Goal: Task Accomplishment & Management: Complete application form

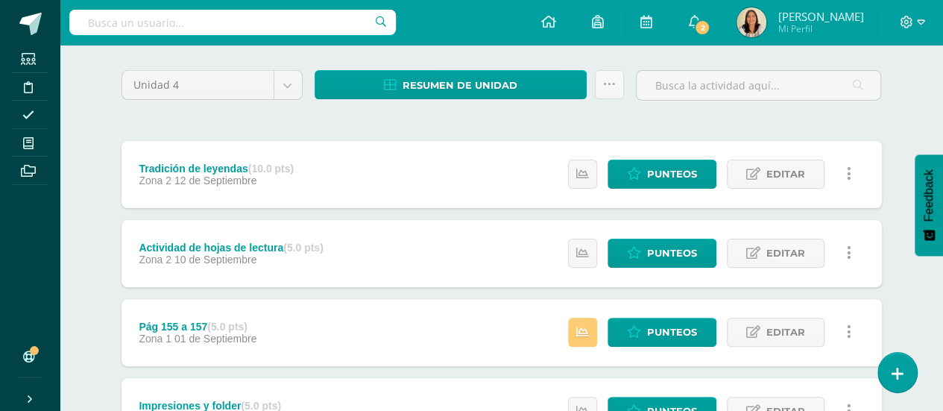
scroll to position [111, 0]
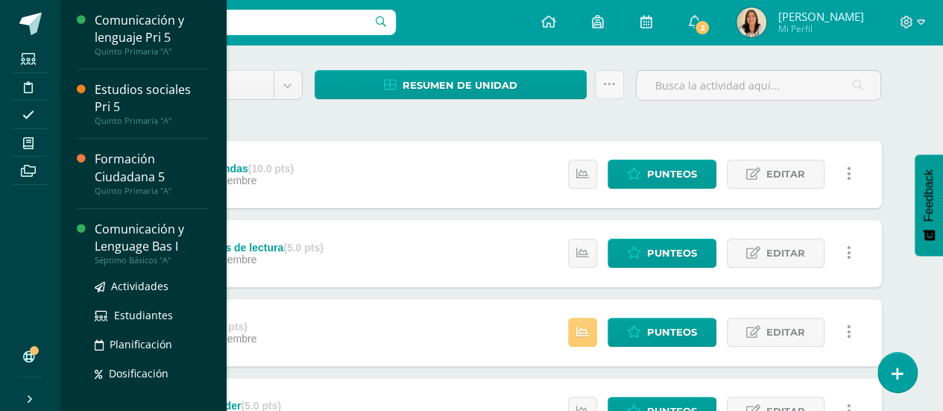
click at [105, 243] on div "Comunicación y Lenguage Bas I" at bounding box center [151, 238] width 113 height 34
click at [127, 285] on span "Actividades" at bounding box center [139, 286] width 57 height 14
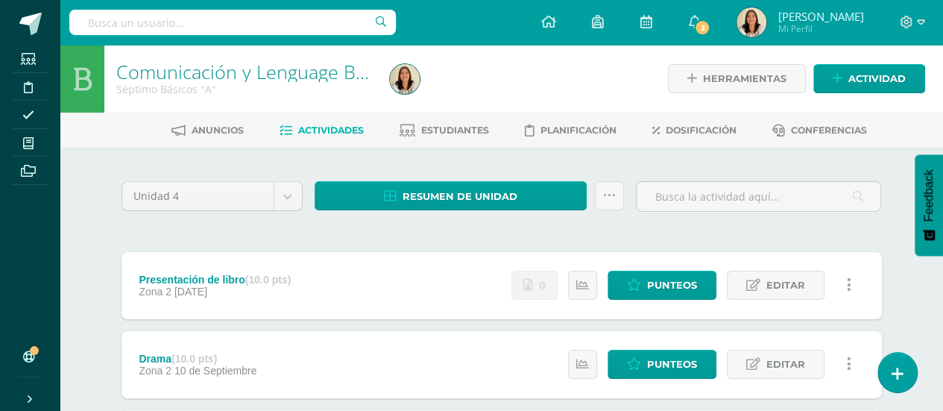
click at [319, 286] on div "Presentación de libro (10.0 pts) Zona 2 22 de Septiembre Estatus de Actividad: …" at bounding box center [501, 285] width 760 height 67
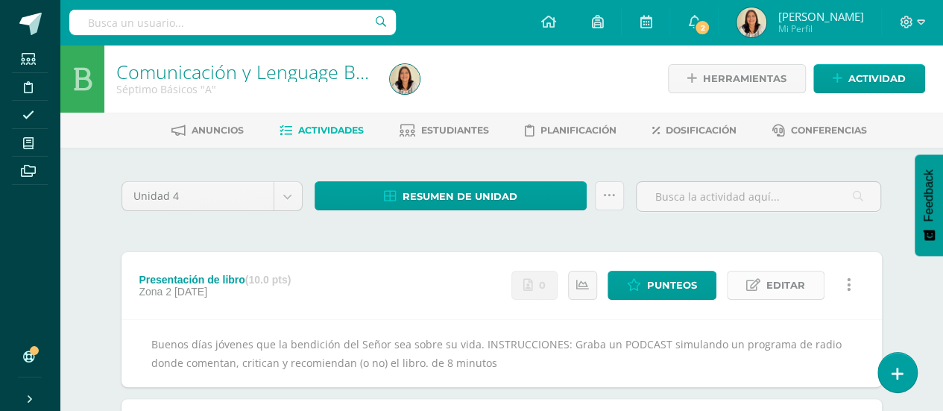
click at [806, 292] on link "Editar" at bounding box center [776, 285] width 98 height 29
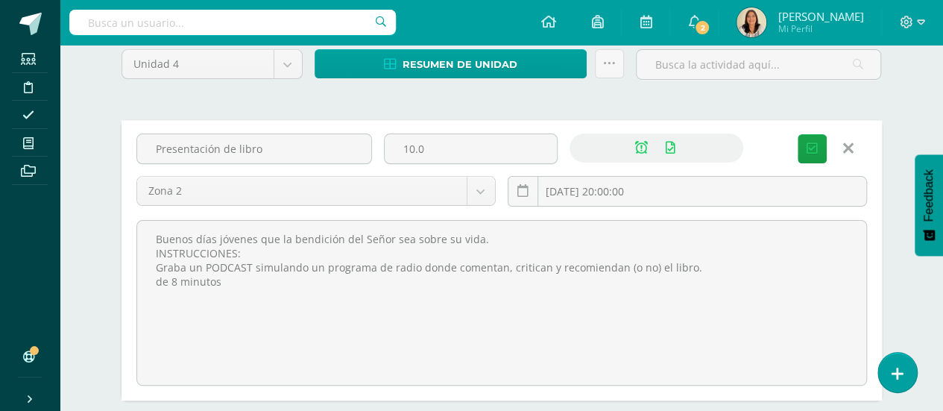
scroll to position [139, 0]
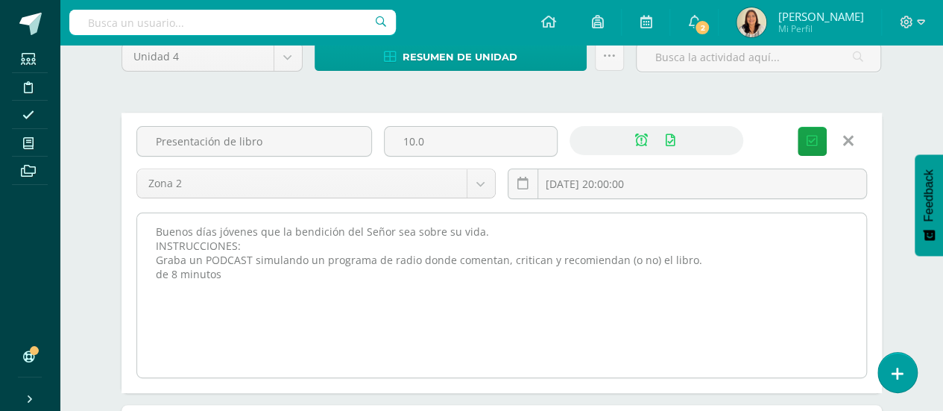
drag, startPoint x: 152, startPoint y: 227, endPoint x: 317, endPoint y: 275, distance: 171.5
click at [317, 275] on textarea "Buenos días jóvenes que la bendición del Señor sea sobre su vida. INSTRUCCIONES…" at bounding box center [501, 295] width 729 height 164
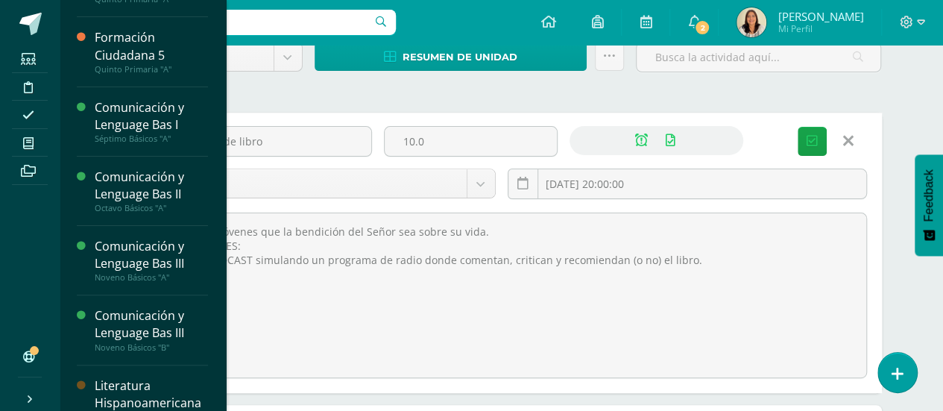
scroll to position [124, 0]
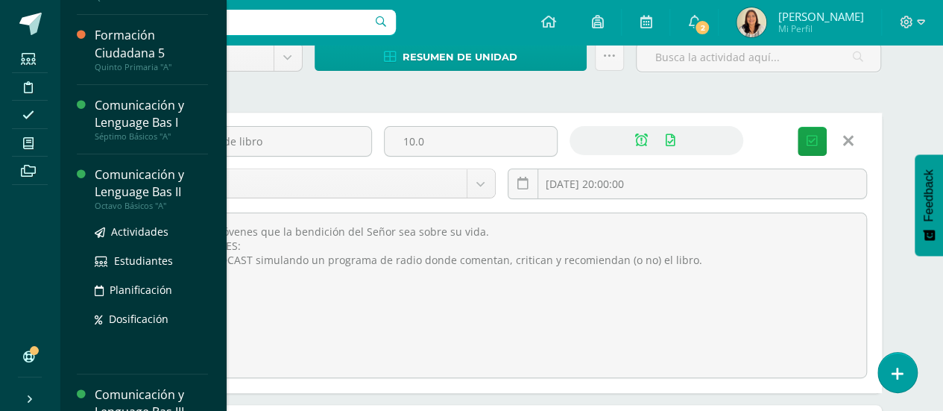
click at [183, 183] on div "Comunicación y Lenguage Bas II" at bounding box center [151, 183] width 113 height 34
click at [149, 230] on span "Actividades" at bounding box center [139, 231] width 57 height 14
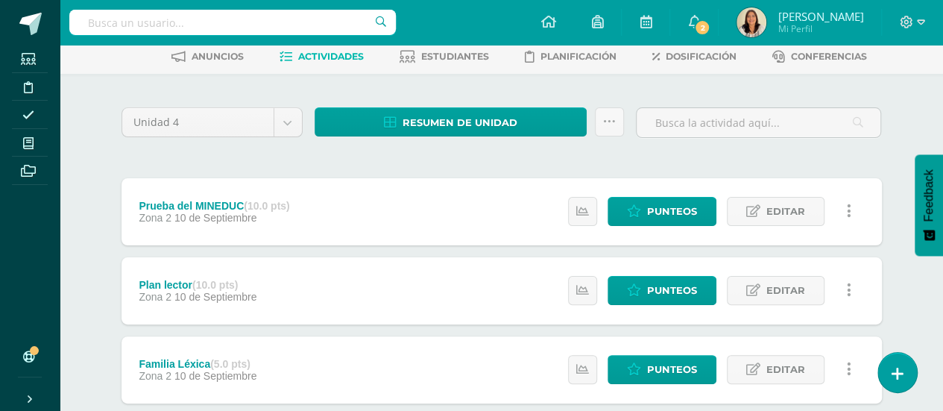
scroll to position [22, 0]
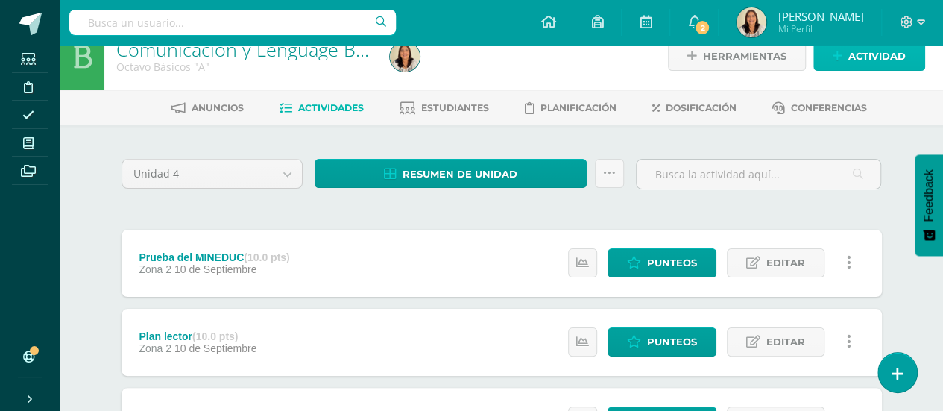
click at [873, 54] on span "Actividad" at bounding box center [876, 56] width 57 height 28
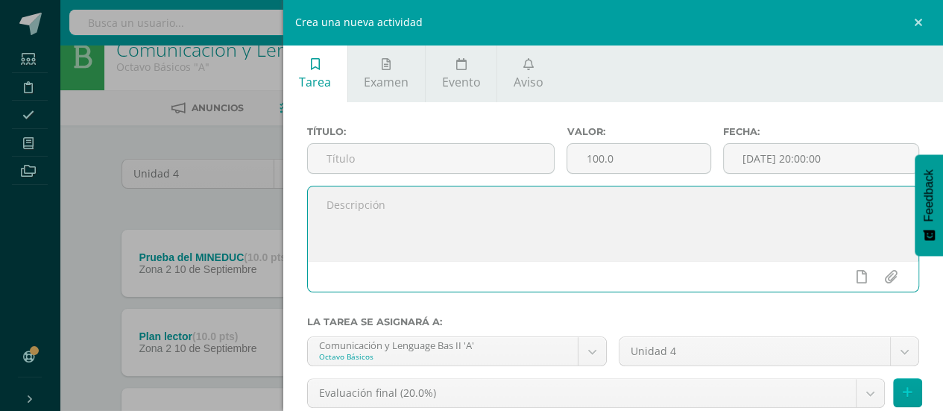
paste textarea "Buenos días jóvenes que la bendición del Señor sea sobre su vida. INSTRUCCIONES…"
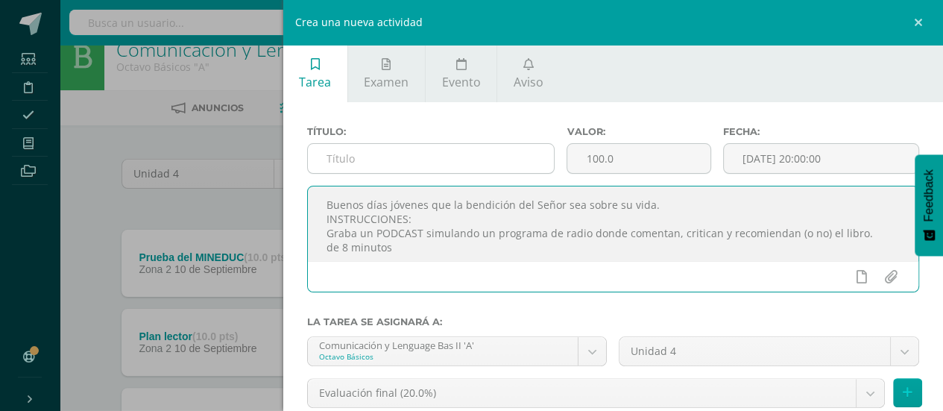
type textarea "Buenos días jóvenes que la bendición del Señor sea sobre su vida. INSTRUCCIONES…"
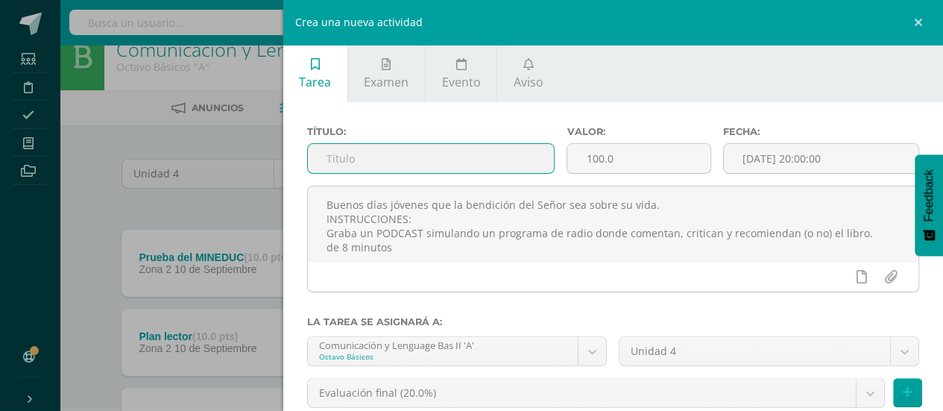
click at [440, 168] on input "text" at bounding box center [431, 158] width 247 height 29
type input "Presentación del libro"
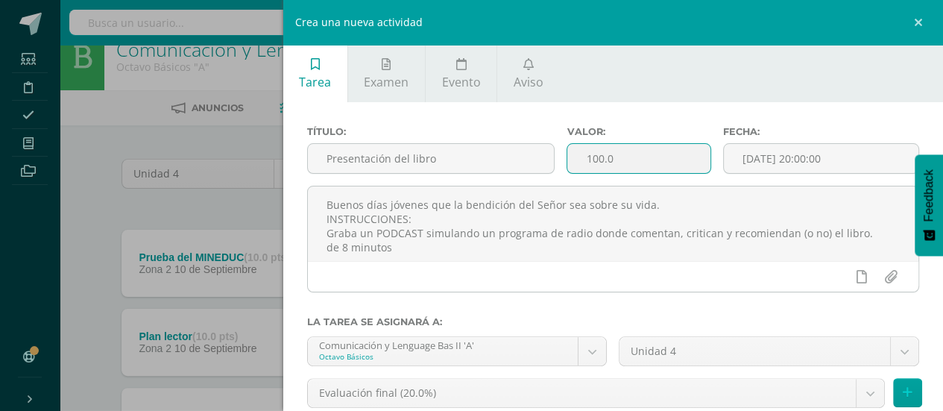
click at [636, 162] on input "100.0" at bounding box center [638, 158] width 142 height 29
type input "1"
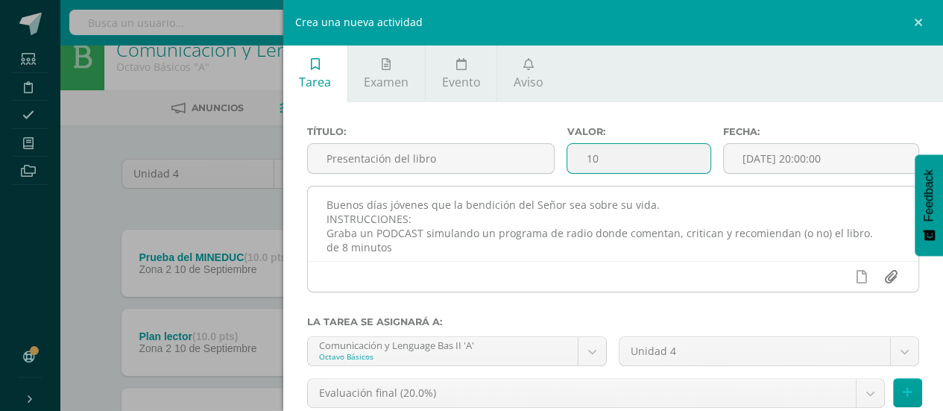
type input "10"
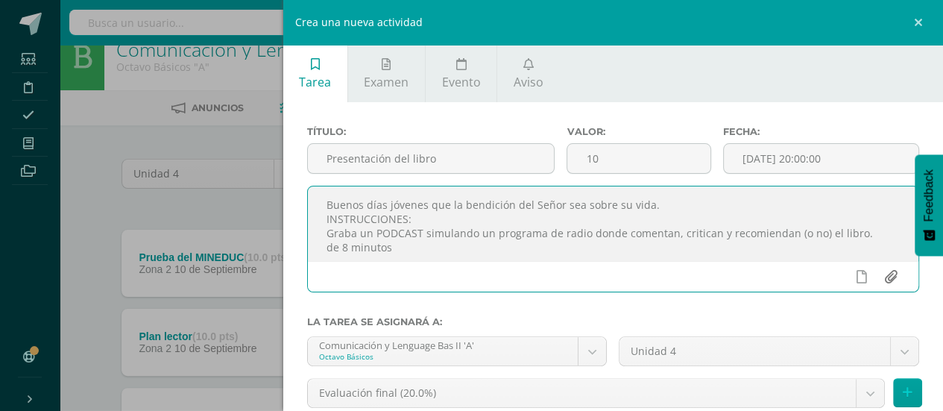
click at [876, 279] on input "file" at bounding box center [890, 276] width 29 height 28
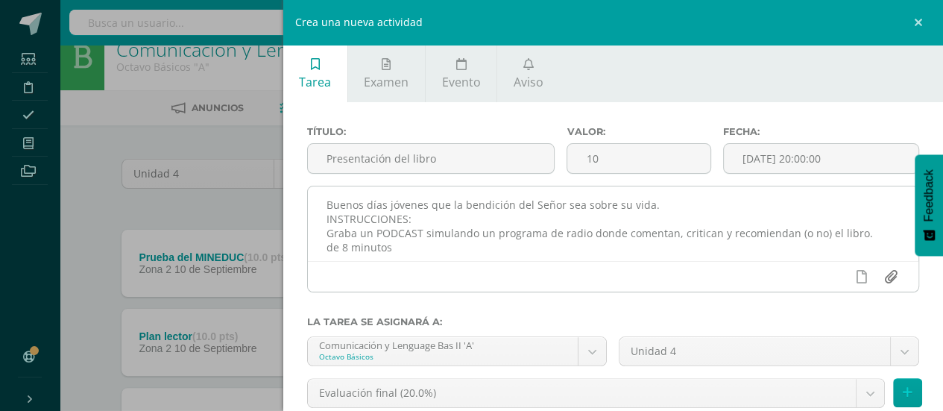
type input "C:\fakepath\Rubrica_Podcast_Libro.docx"
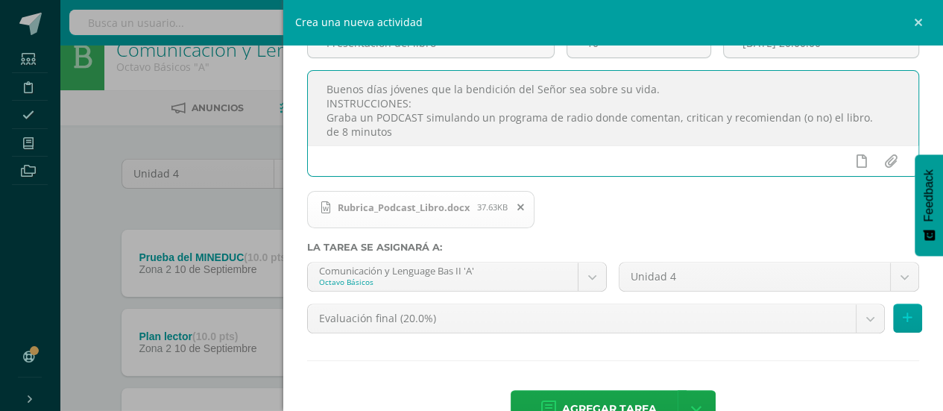
scroll to position [133, 0]
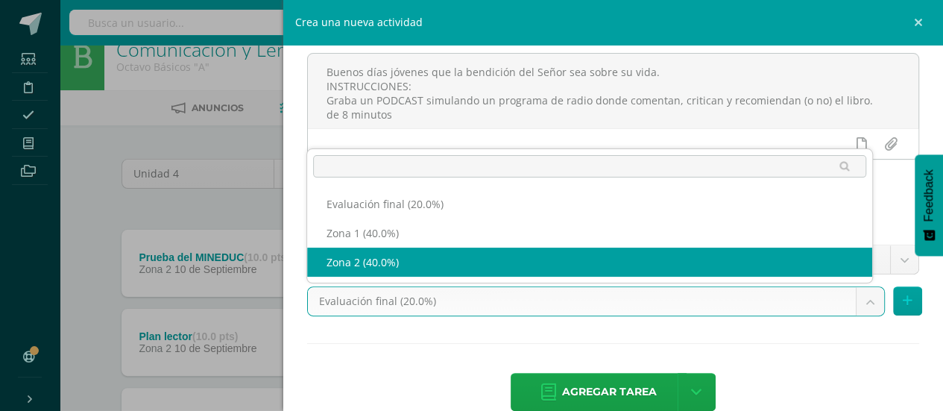
select select "30129"
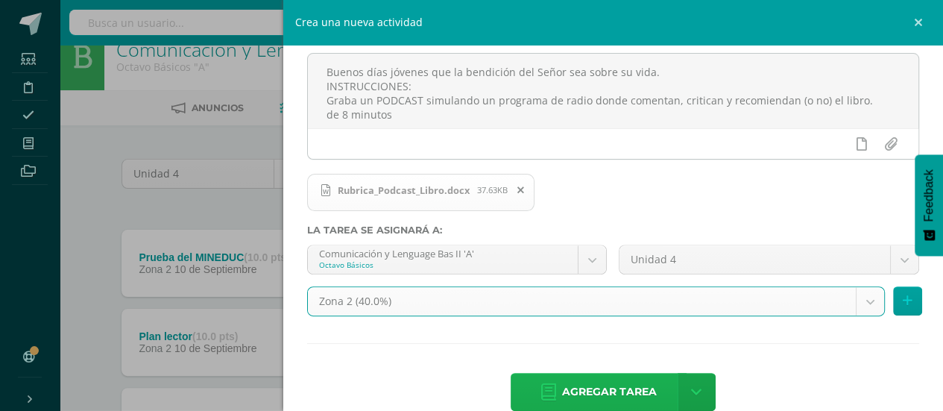
click at [630, 389] on span "Agregar tarea" at bounding box center [609, 391] width 95 height 37
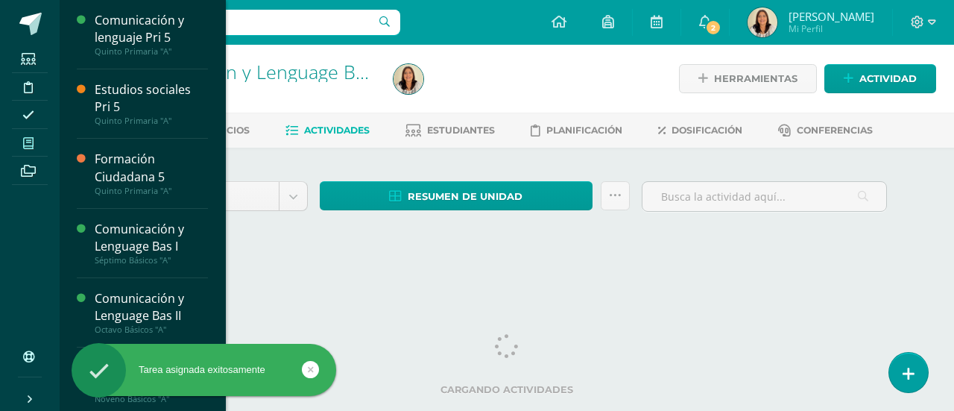
click at [25, 133] on span at bounding box center [29, 143] width 34 height 20
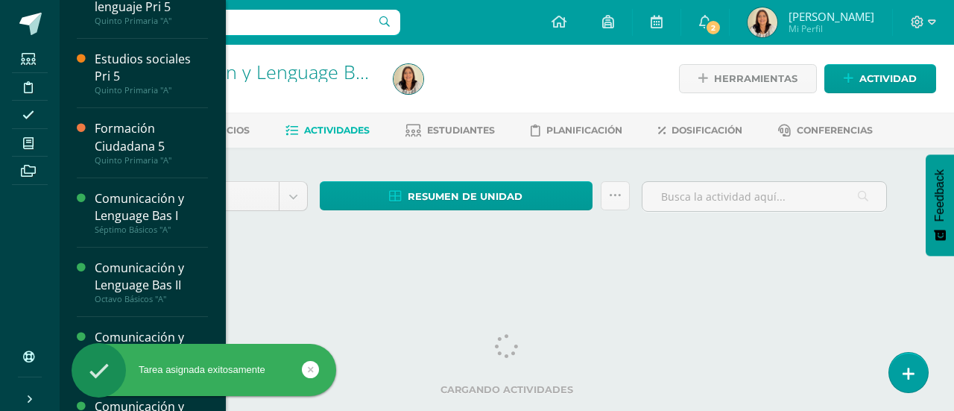
scroll to position [62, 0]
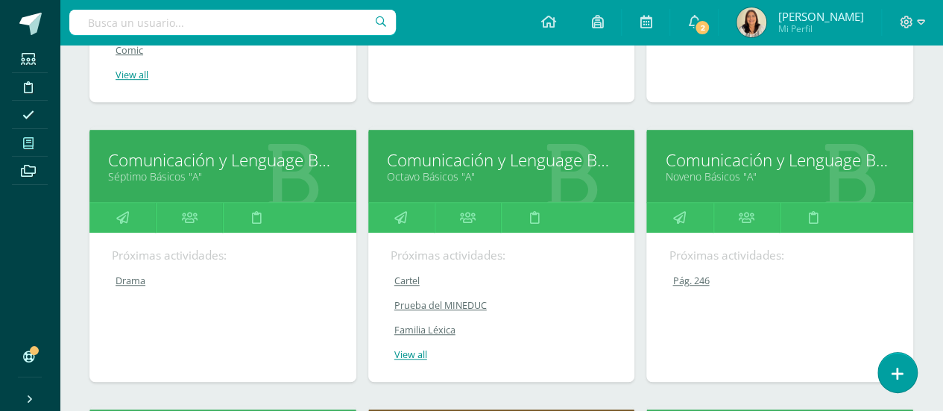
scroll to position [445, 0]
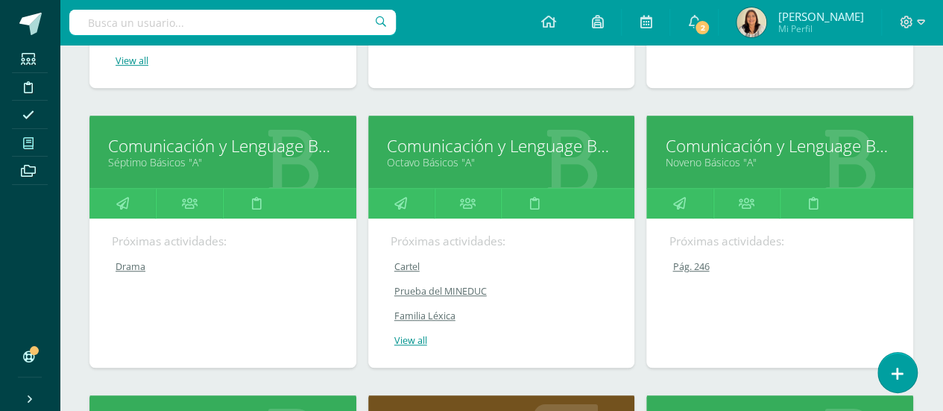
click at [809, 160] on link "Noveno Básicos "A"" at bounding box center [780, 162] width 230 height 14
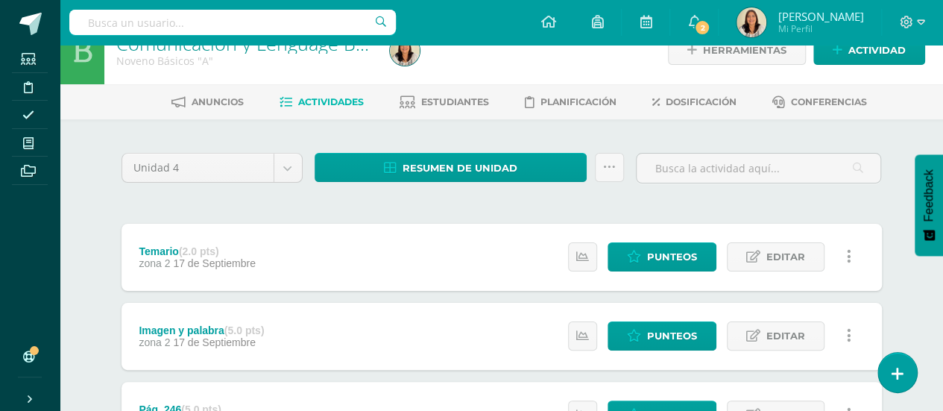
scroll to position [25, 0]
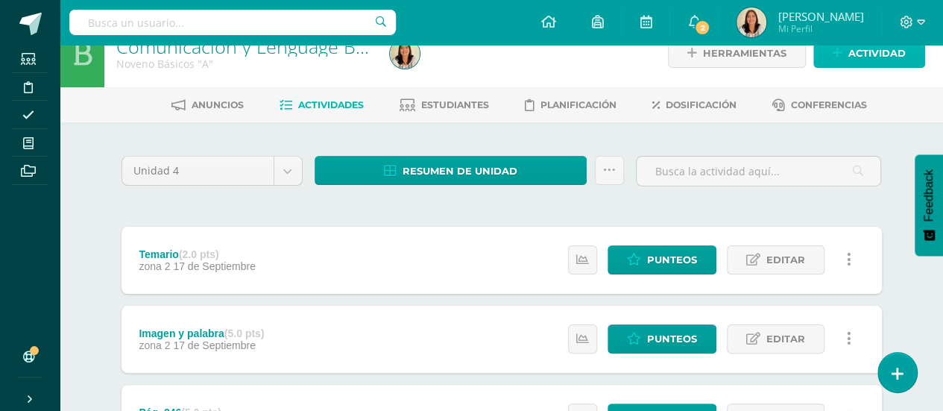
click at [901, 51] on span "Actividad" at bounding box center [876, 53] width 57 height 28
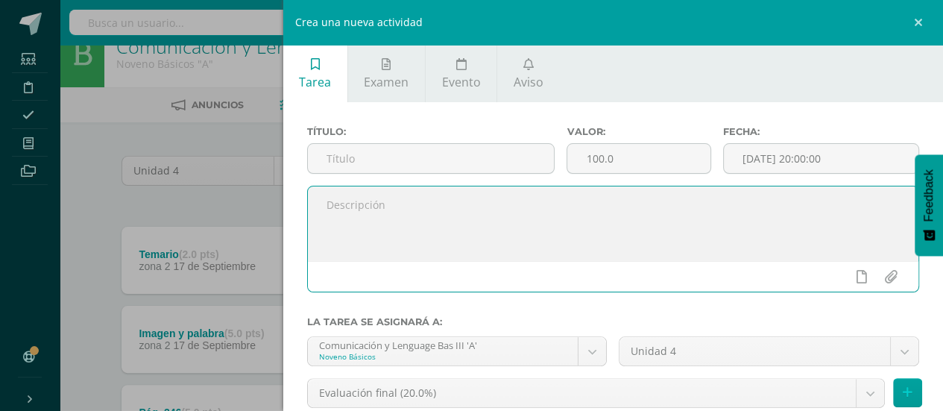
paste textarea "Buenos días jóvenes que la bendición del Señor sea sobre su vida. INSTRUCCIONES…"
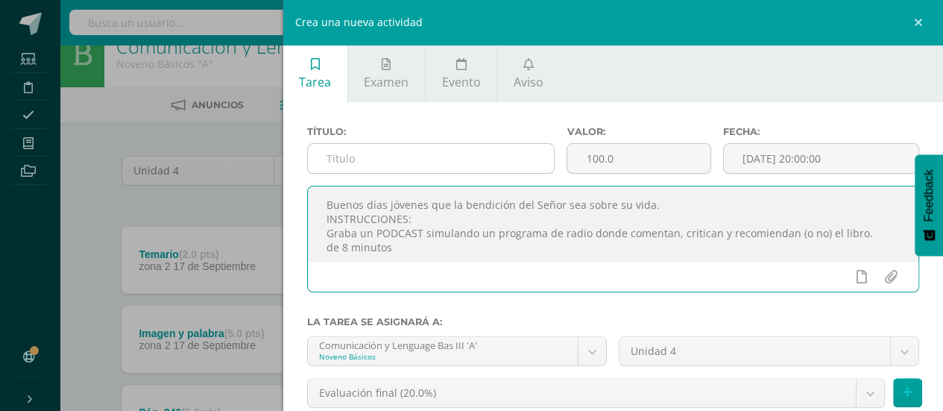
type textarea "Buenos días jóvenes que la bendición del Señor sea sobre su vida. INSTRUCCIONES…"
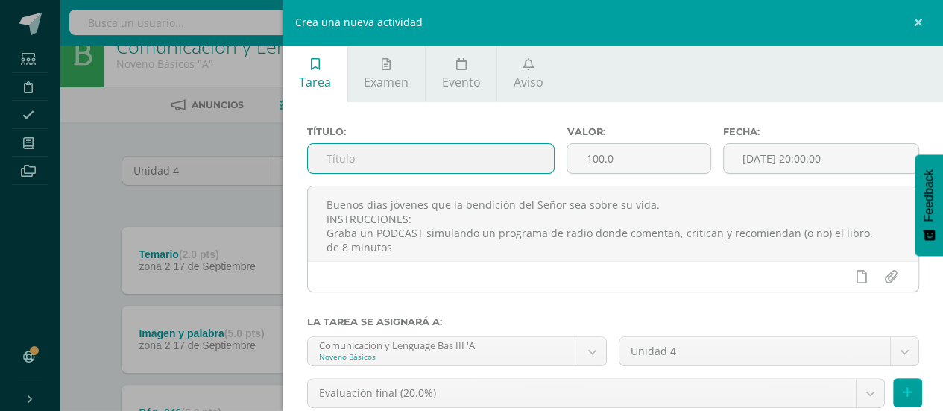
click at [417, 153] on input "text" at bounding box center [431, 158] width 247 height 29
type input "Presentación del libro"
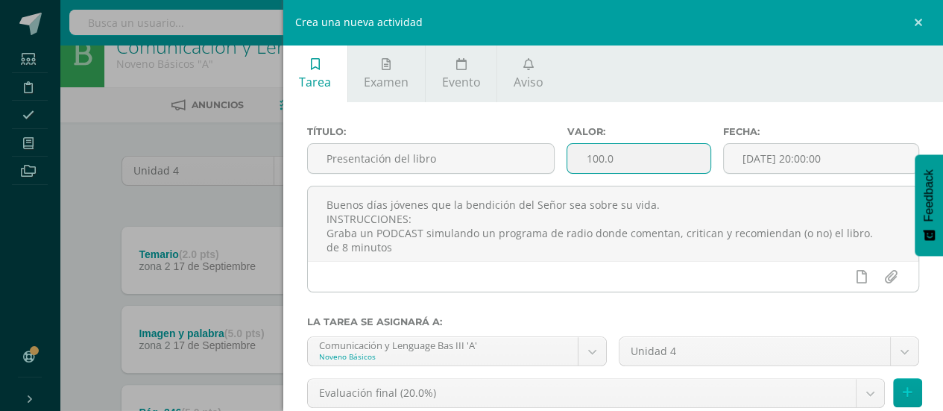
click at [641, 169] on input "100.0" at bounding box center [638, 158] width 142 height 29
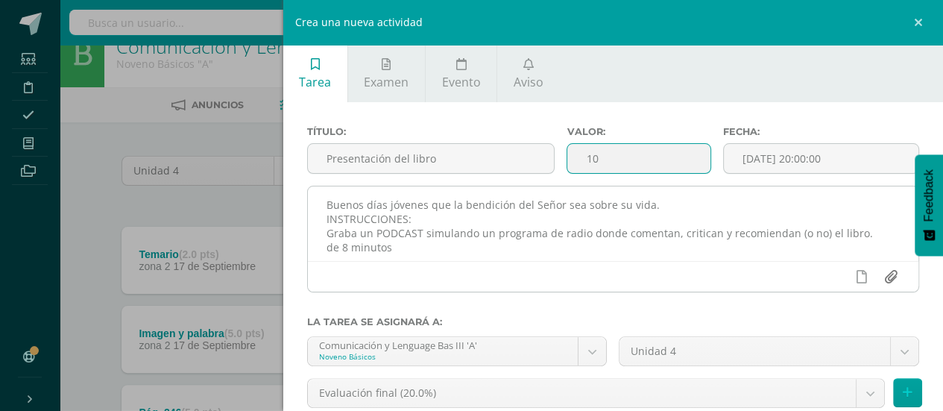
type input "10"
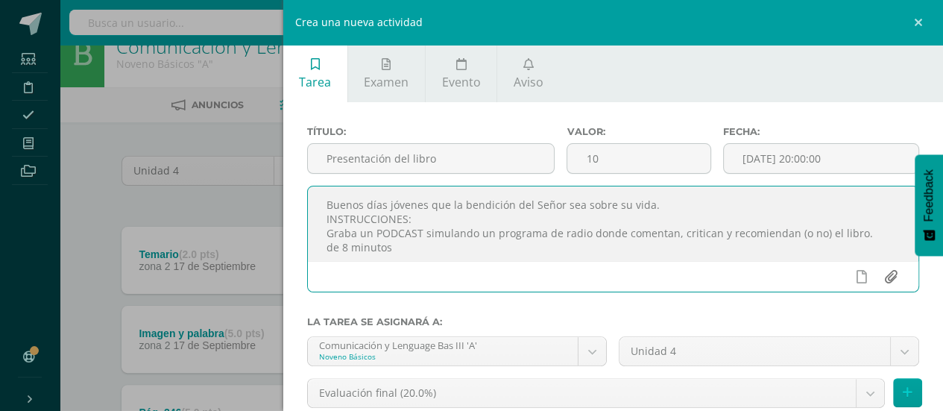
click at [876, 279] on input "file" at bounding box center [890, 276] width 29 height 28
type input "C:\fakepath\Rubrica_Podcast_Libro.docx"
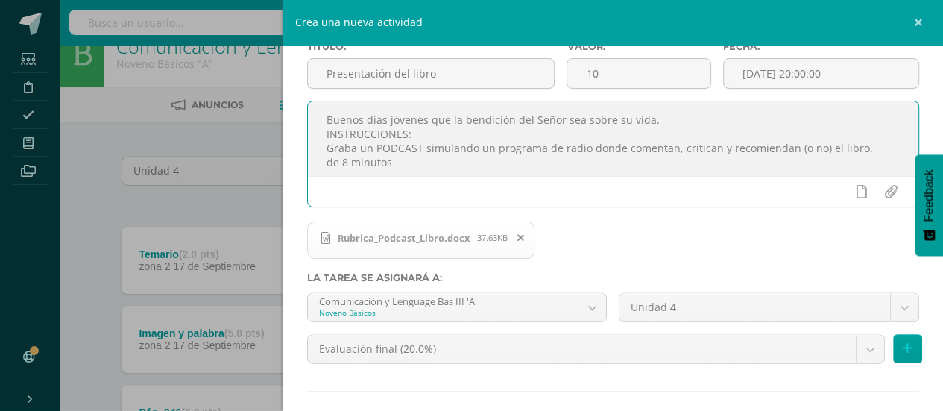
scroll to position [124, 0]
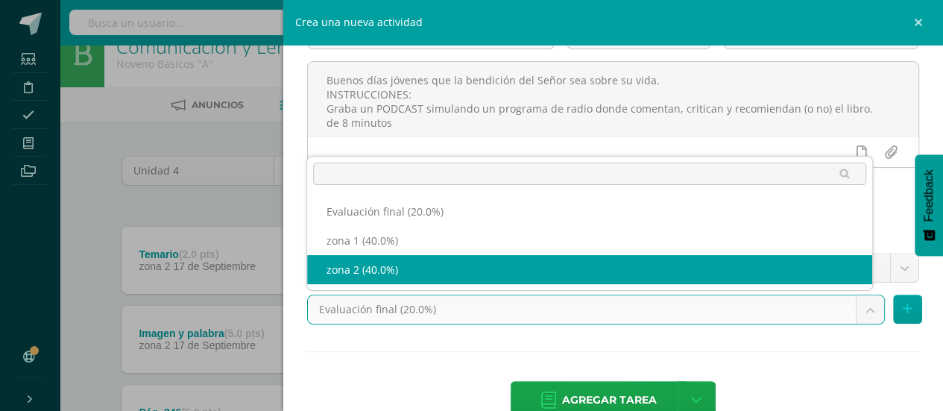
select select "30132"
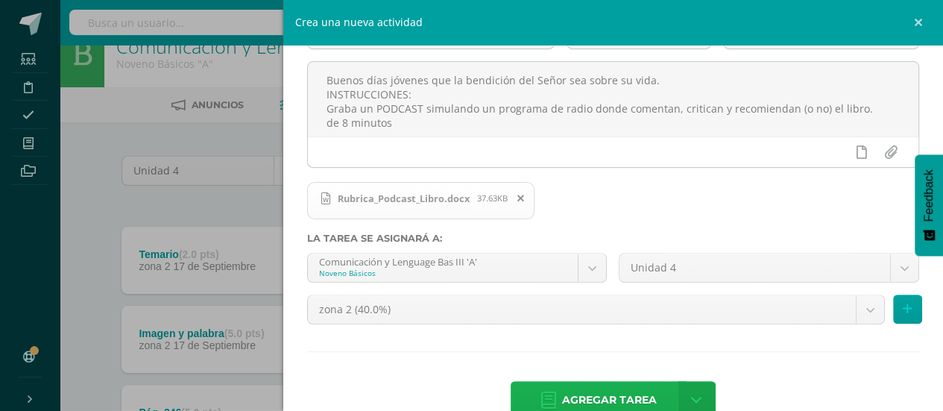
click at [623, 399] on span "Agregar tarea" at bounding box center [609, 400] width 95 height 37
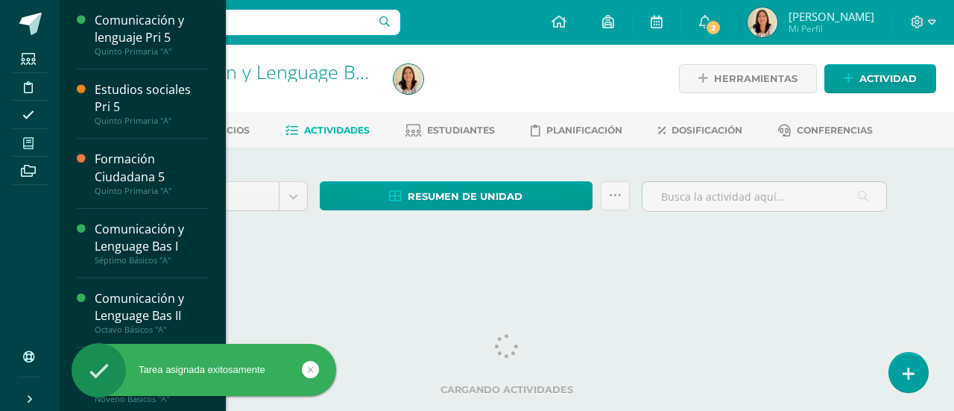
click at [34, 142] on span at bounding box center [29, 143] width 34 height 20
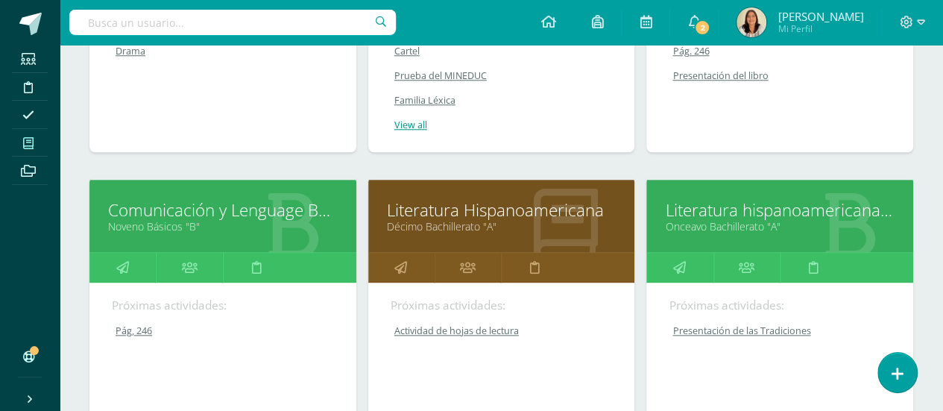
scroll to position [669, 0]
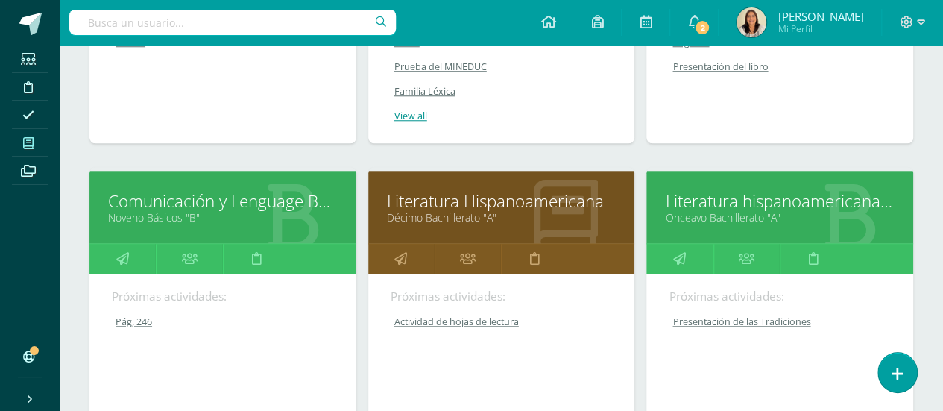
click at [240, 205] on link "Comunicación y Lenguage Bas III" at bounding box center [223, 200] width 230 height 23
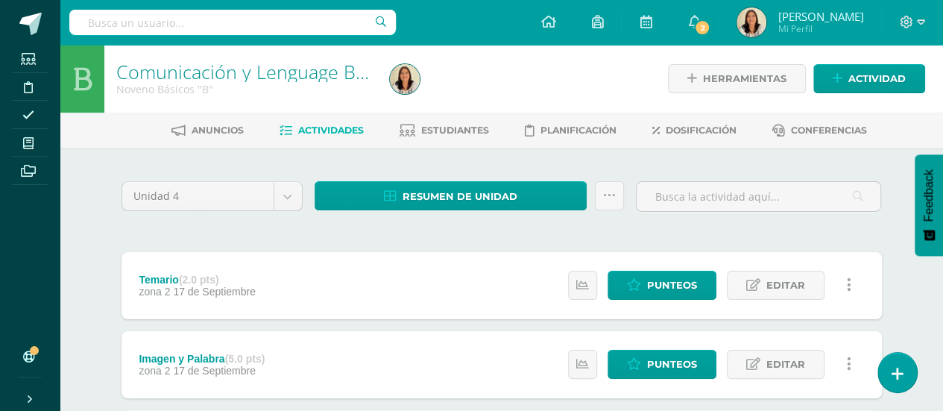
click at [863, 74] on span "Actividad" at bounding box center [876, 79] width 57 height 28
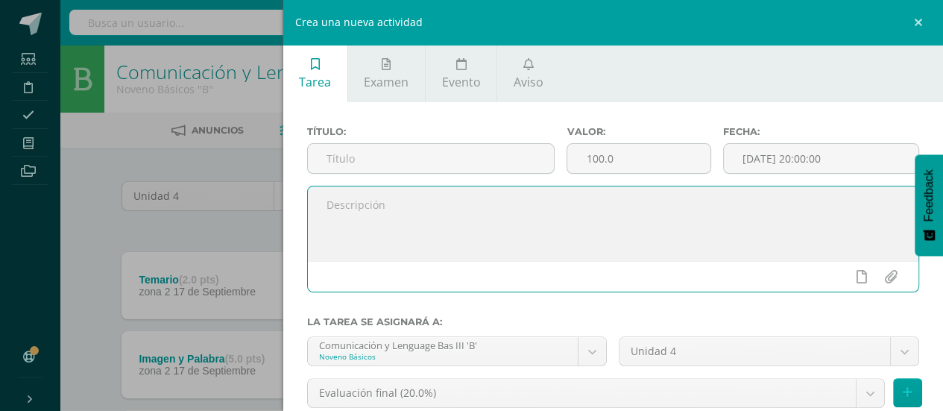
paste textarea "Buenos días jóvenes que la bendición del Señor sea sobre su vida. INSTRUCCIONES…"
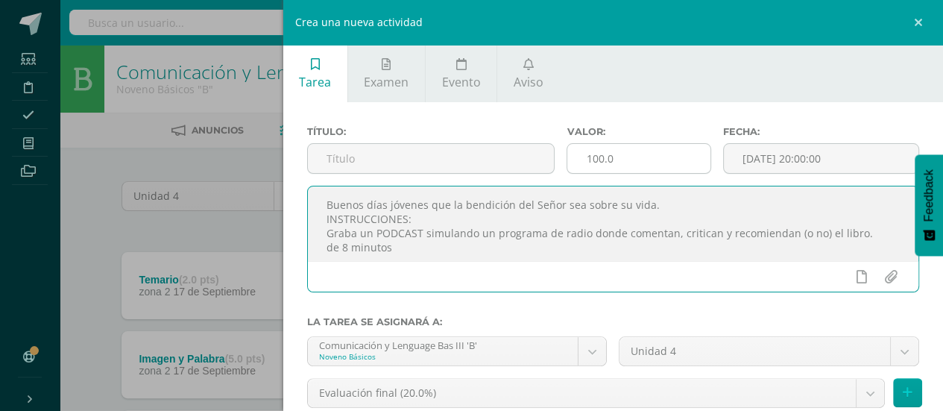
type textarea "Buenos días jóvenes que la bendición del Señor sea sobre su vida. INSTRUCCIONES…"
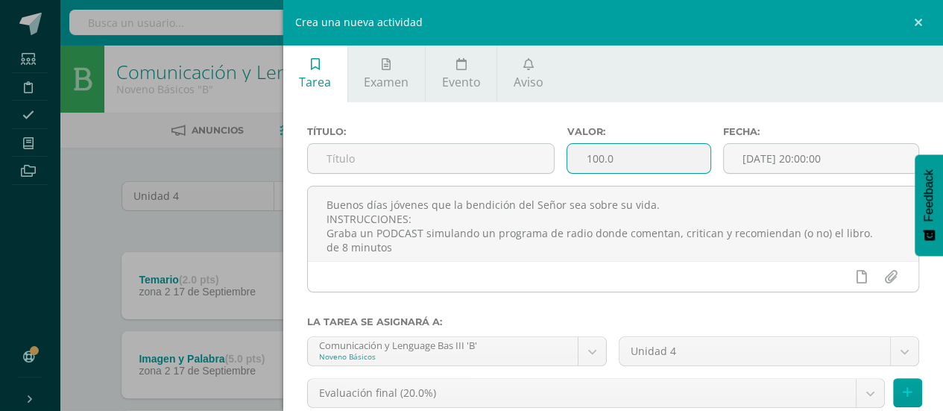
click at [622, 161] on input "100.0" at bounding box center [638, 158] width 142 height 29
type input "10"
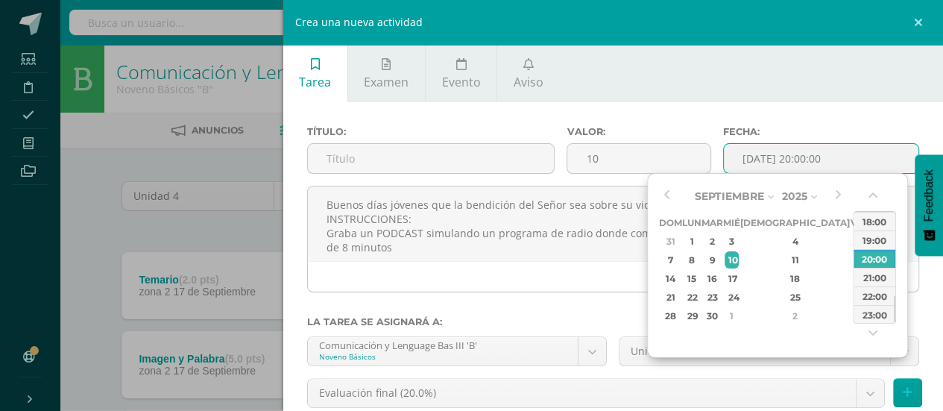
click at [861, 163] on input "[DATE] 20:00:00" at bounding box center [821, 158] width 195 height 29
click at [700, 301] on div "22" at bounding box center [692, 296] width 16 height 17
type input "2025-09-22 20:00"
click at [700, 301] on div "22" at bounding box center [692, 296] width 16 height 17
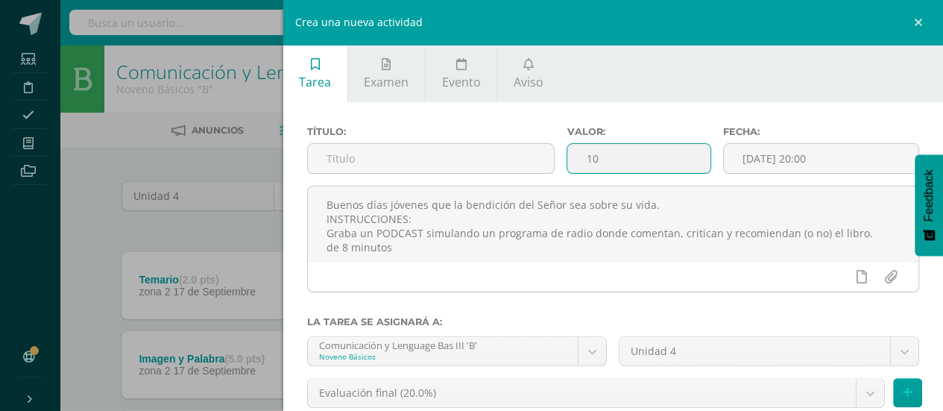
click at [628, 169] on input "10" at bounding box center [638, 158] width 142 height 29
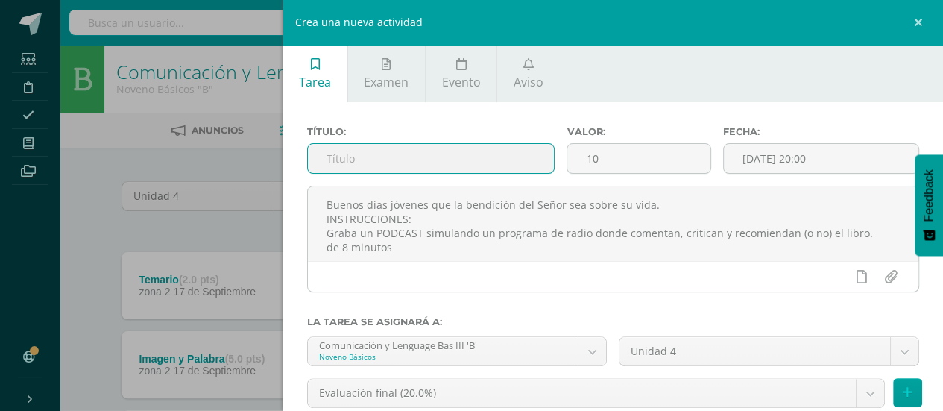
click at [484, 157] on input "text" at bounding box center [431, 158] width 247 height 29
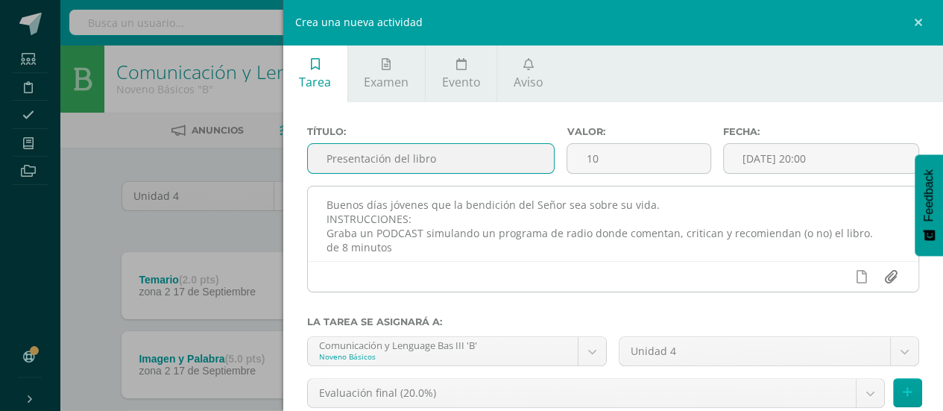
type input "Presentación del libro"
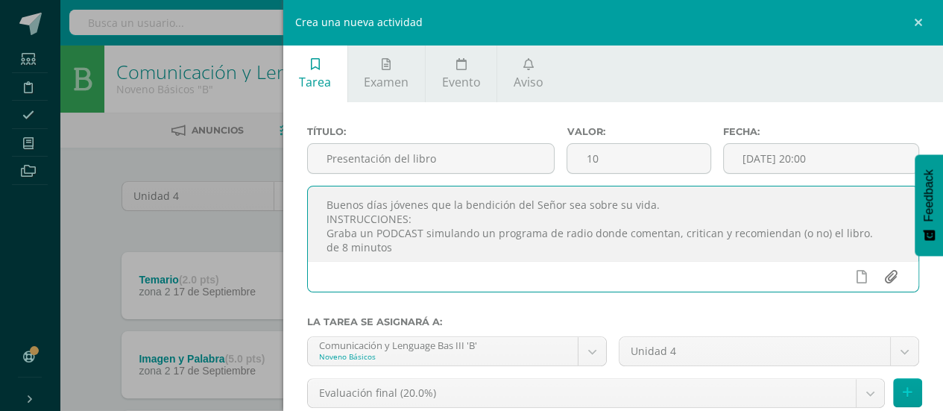
click at [880, 278] on input "file" at bounding box center [890, 276] width 29 height 28
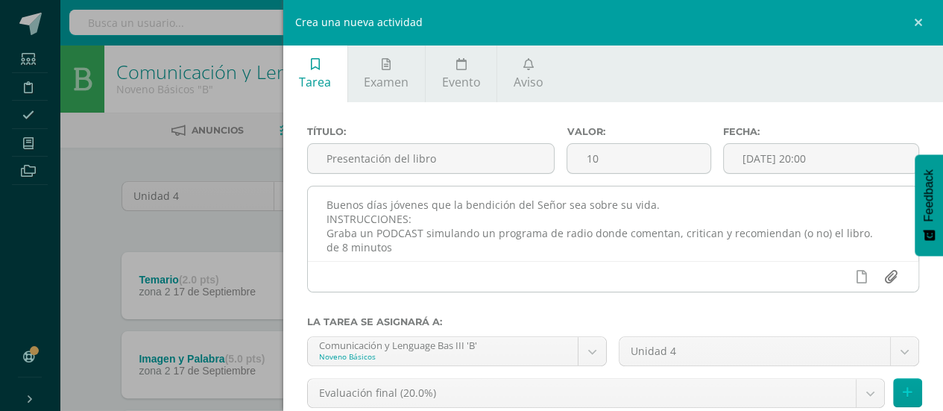
type input "C:\fakepath\Rubrica_Podcast_Libro.docx"
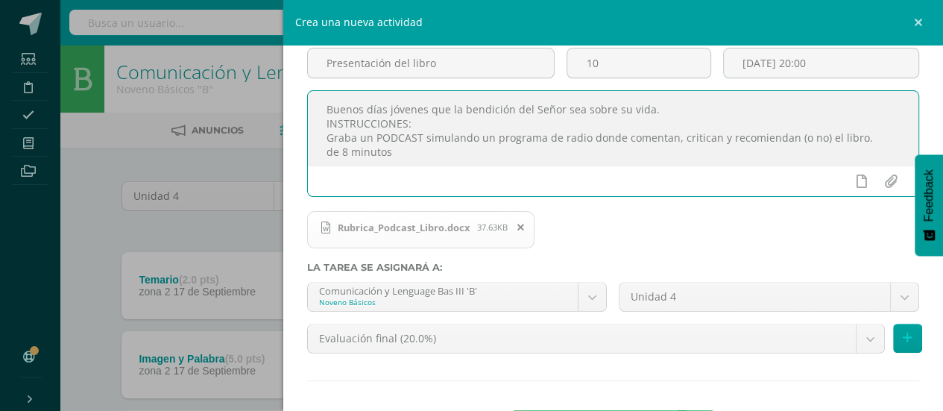
scroll to position [102, 0]
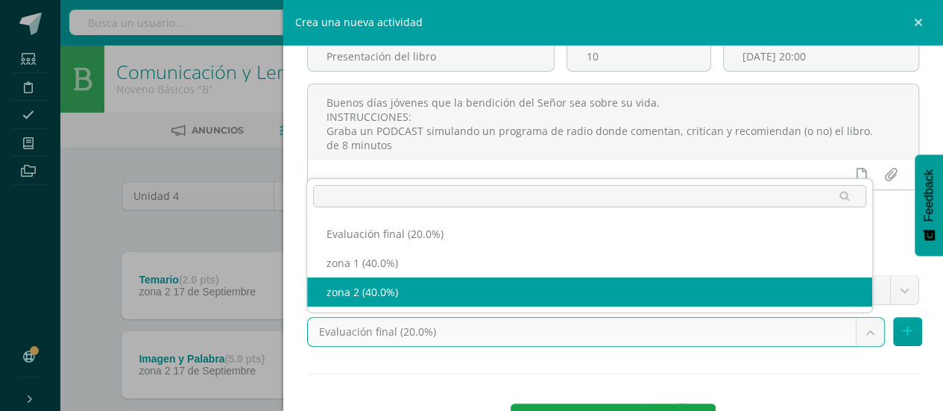
select select "30135"
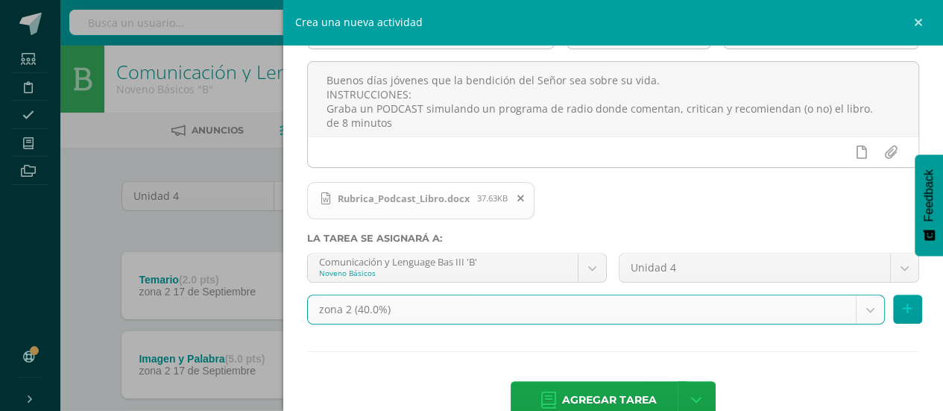
scroll to position [158, 0]
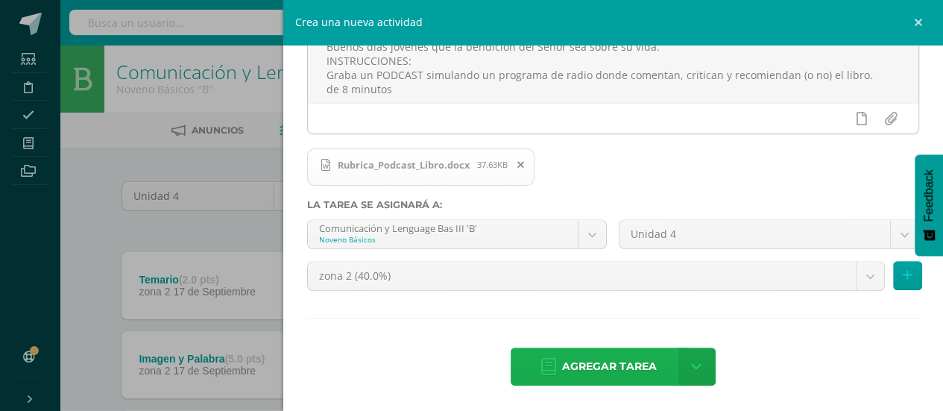
click at [637, 374] on span "Agregar tarea" at bounding box center [609, 366] width 95 height 37
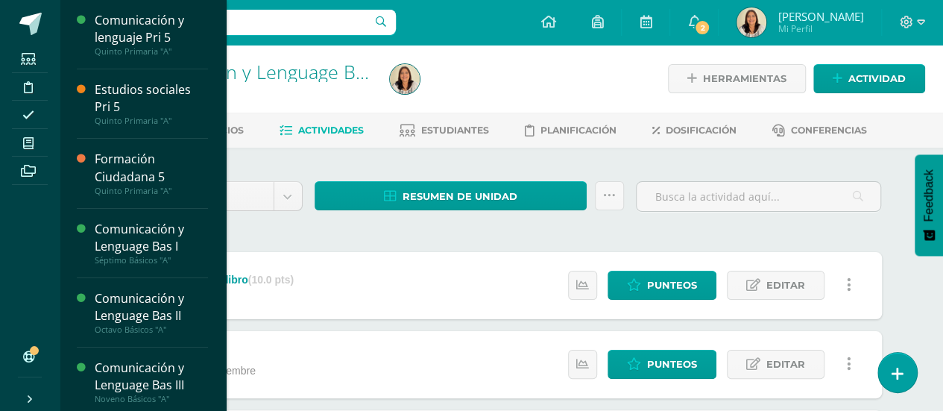
scroll to position [66, 0]
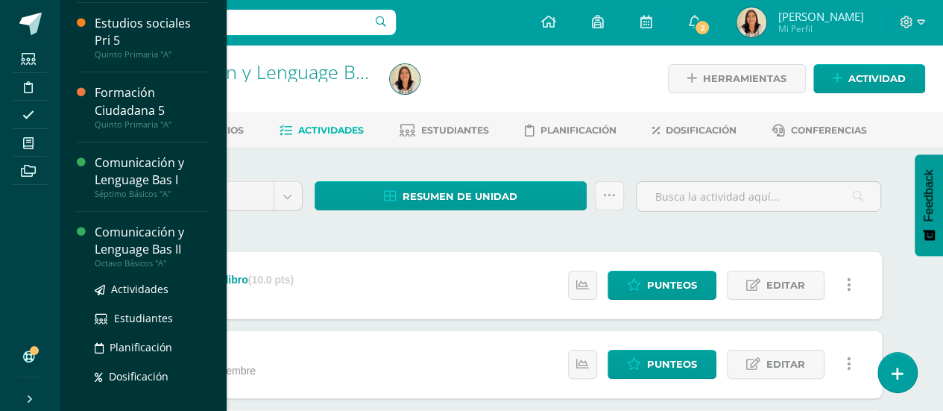
click at [179, 253] on div "Comunicación y Lenguage Bas II" at bounding box center [151, 241] width 113 height 34
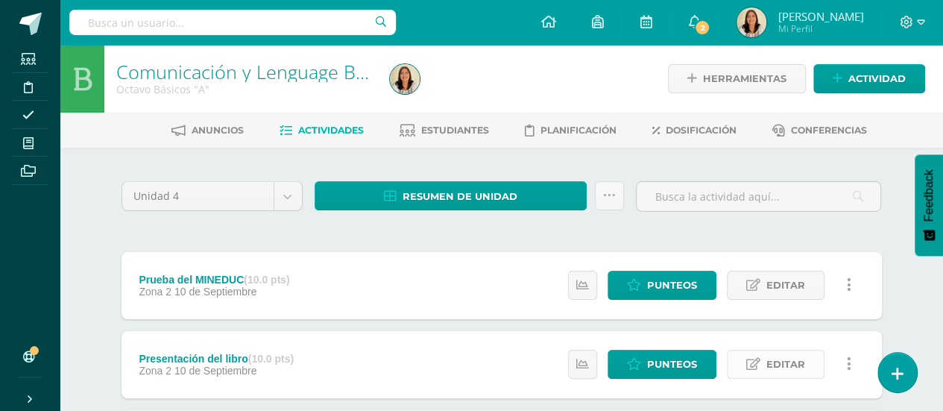
click at [782, 364] on span "Editar" at bounding box center [785, 364] width 39 height 28
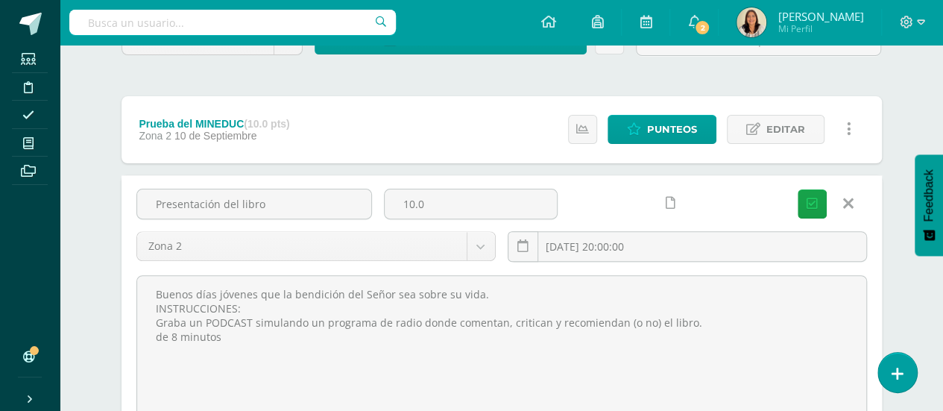
scroll to position [182, 0]
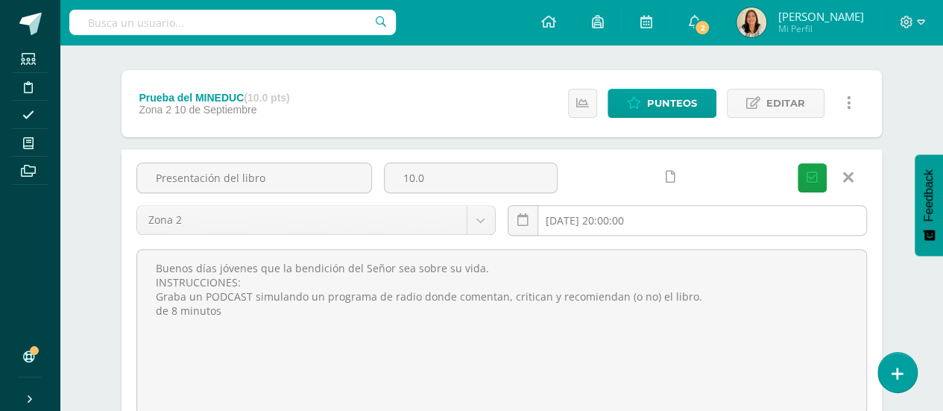
click at [690, 214] on input "[DATE] 20:00:00" at bounding box center [687, 220] width 358 height 29
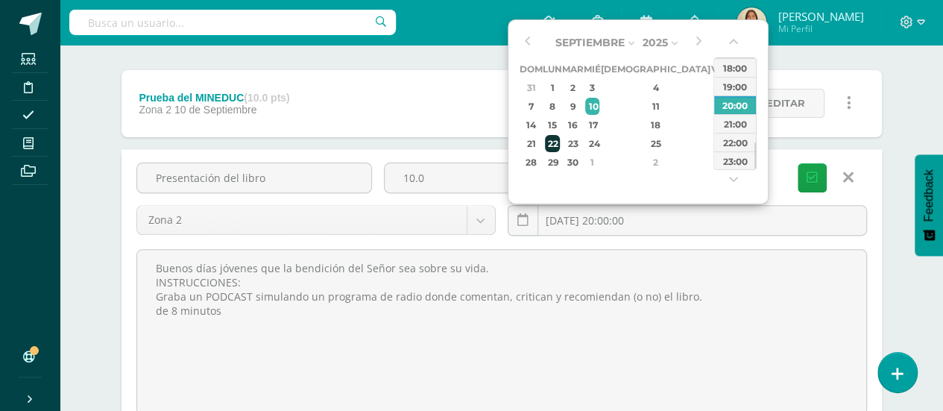
click at [560, 140] on div "22" at bounding box center [553, 143] width 16 height 17
type input "[DATE] 20:00"
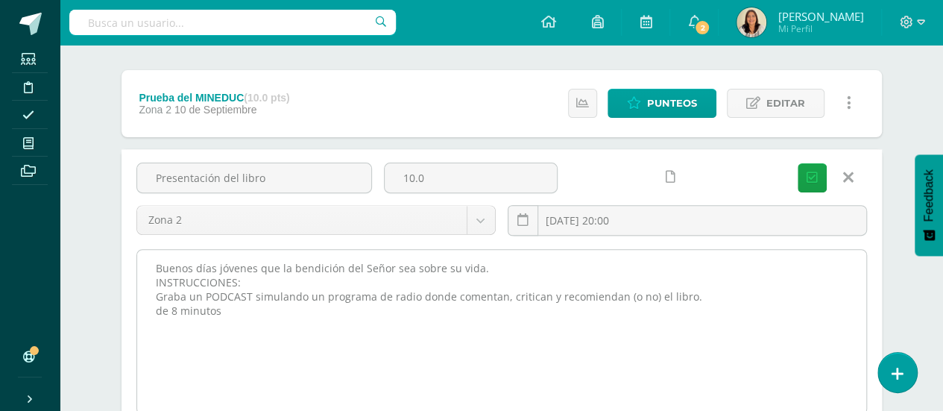
click at [689, 278] on textarea "Buenos días jóvenes que la bendición del Señor sea sobre su vida. INSTRUCCIONES…" at bounding box center [501, 332] width 729 height 164
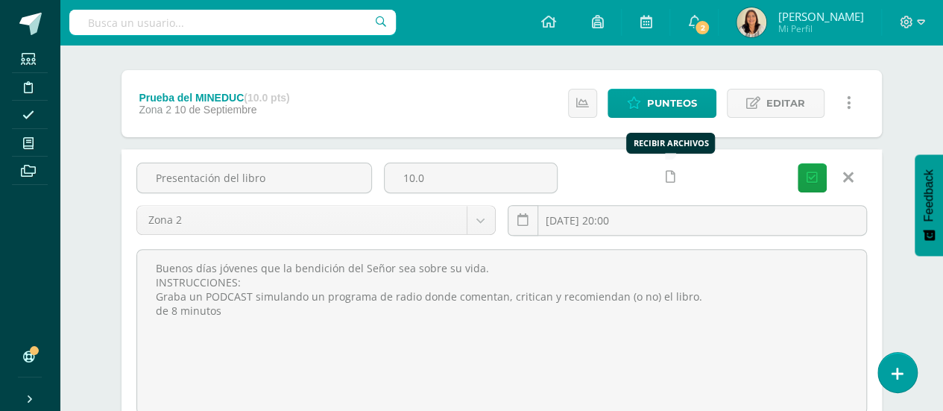
click at [671, 172] on icon at bounding box center [670, 177] width 10 height 13
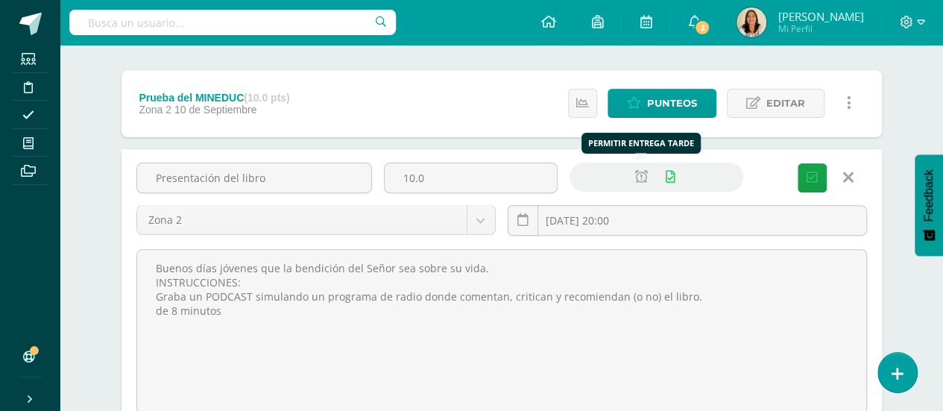
click at [645, 175] on icon at bounding box center [641, 177] width 13 height 13
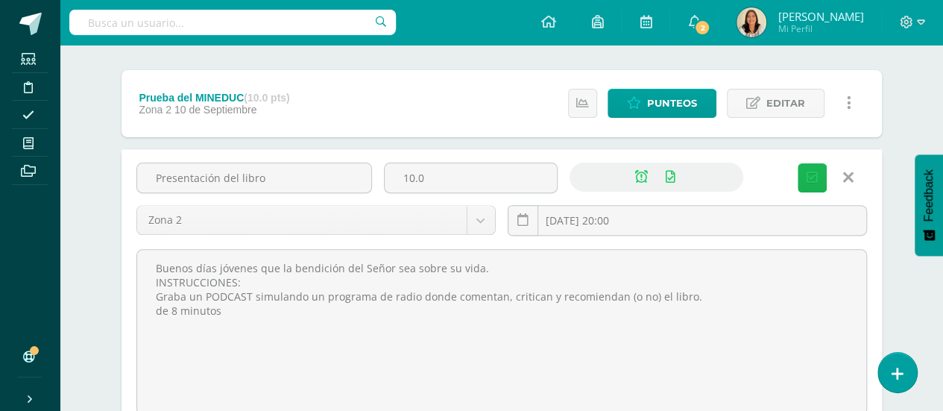
click at [817, 174] on icon "submit" at bounding box center [811, 177] width 11 height 13
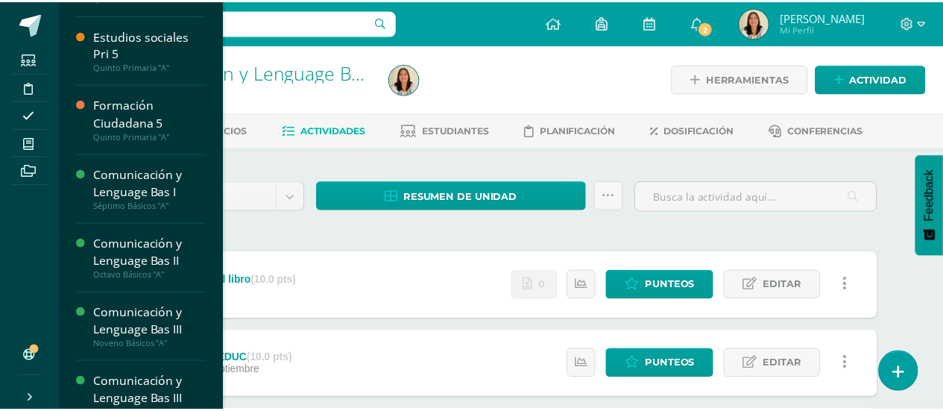
scroll to position [129, 0]
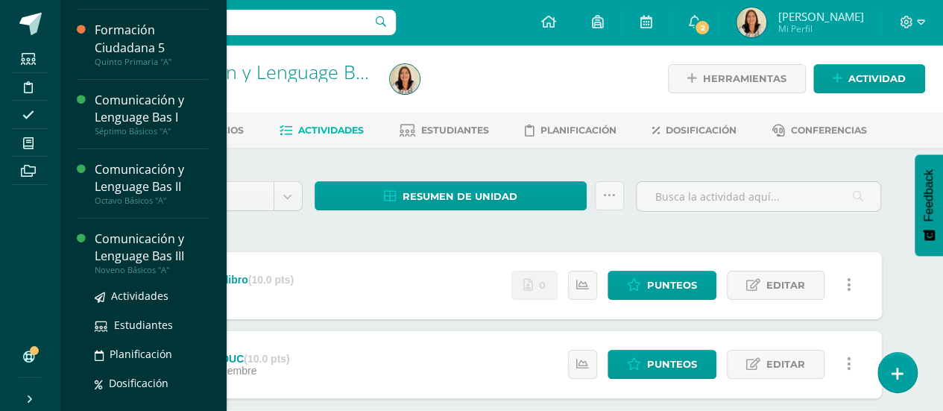
click at [168, 230] on div "Comunicación y Lenguage Bas III" at bounding box center [151, 247] width 113 height 34
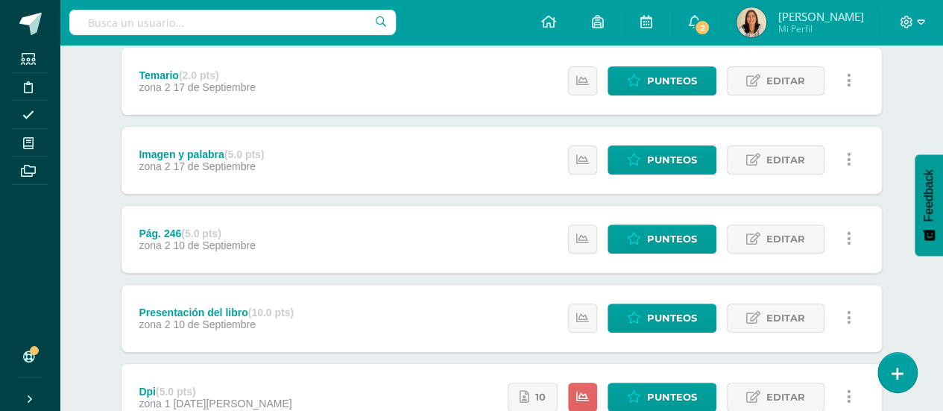
scroll to position [206, 0]
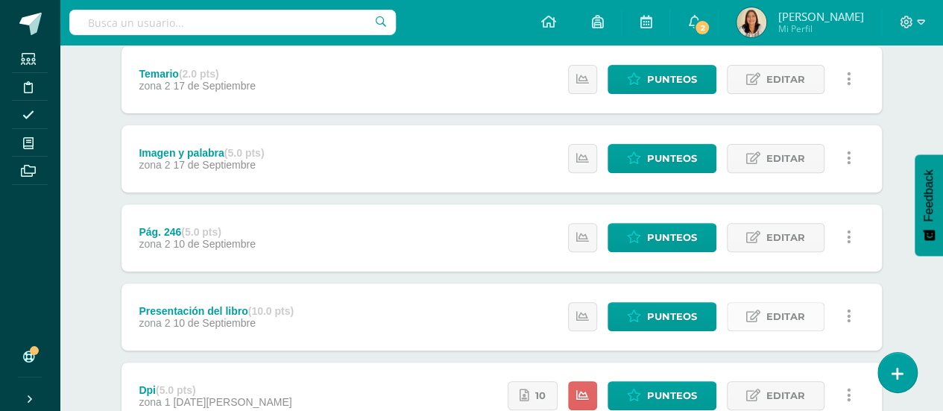
click at [754, 311] on icon at bounding box center [753, 316] width 14 height 13
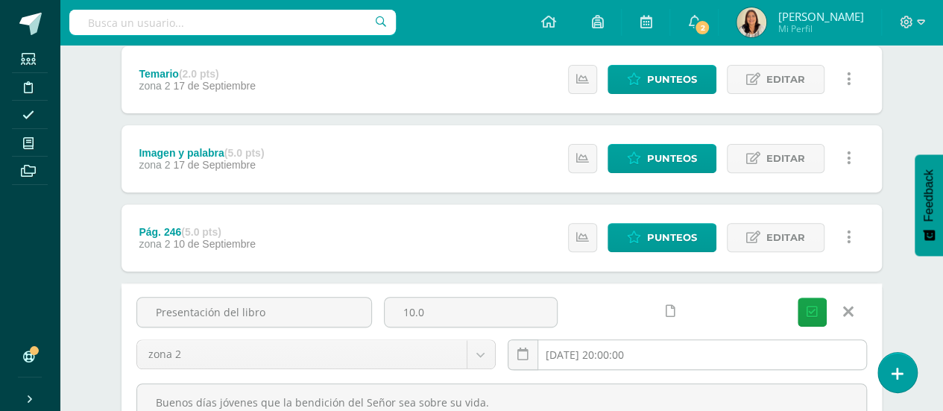
click at [644, 358] on input "[DATE] 20:00:00" at bounding box center [687, 354] width 358 height 29
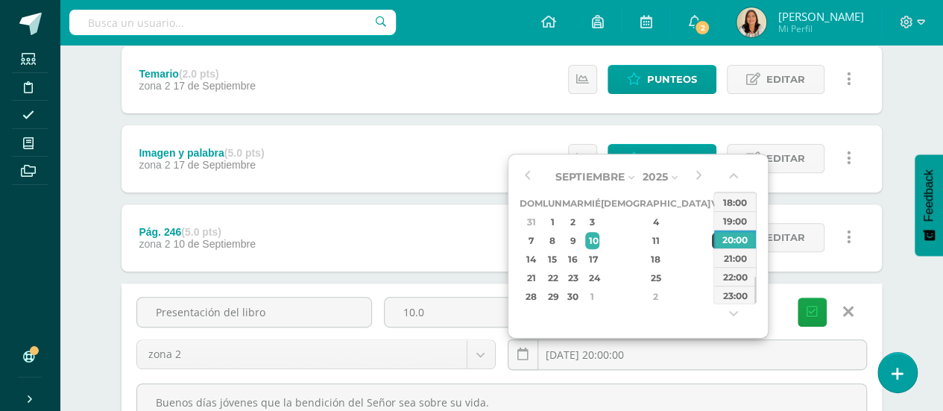
click at [712, 242] on div "12" at bounding box center [718, 240] width 13 height 17
click at [560, 278] on div "22" at bounding box center [553, 277] width 16 height 17
type input "2025-09-22 20:00"
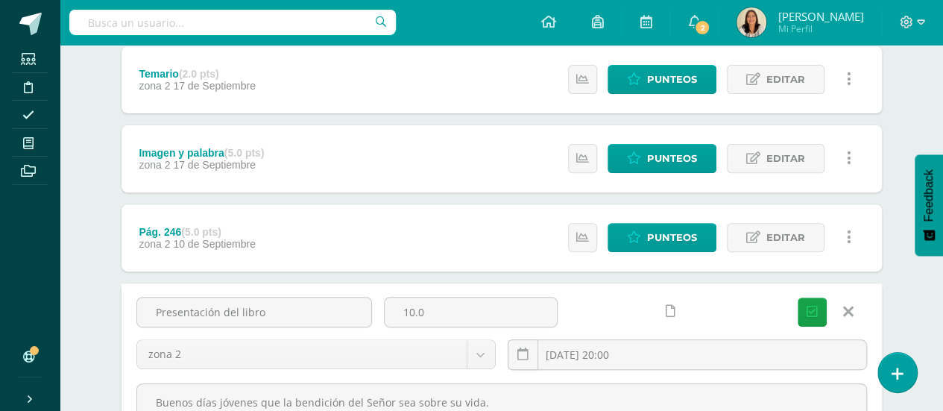
click at [671, 307] on icon at bounding box center [670, 311] width 10 height 13
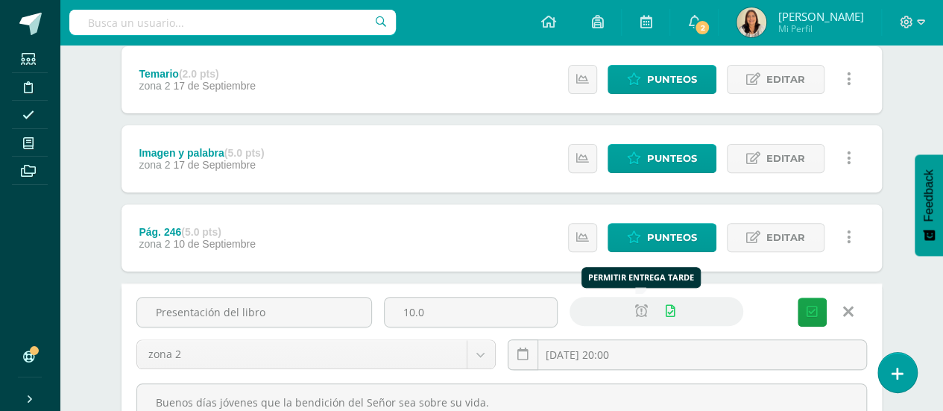
click at [647, 311] on icon at bounding box center [641, 311] width 13 height 13
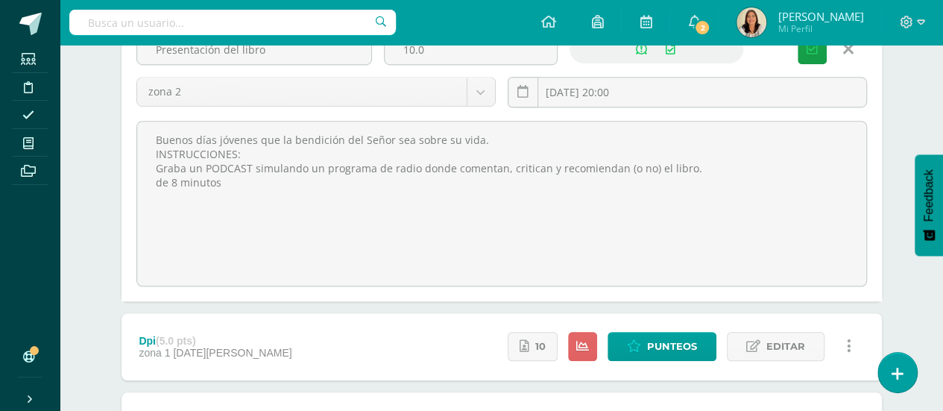
scroll to position [477, 0]
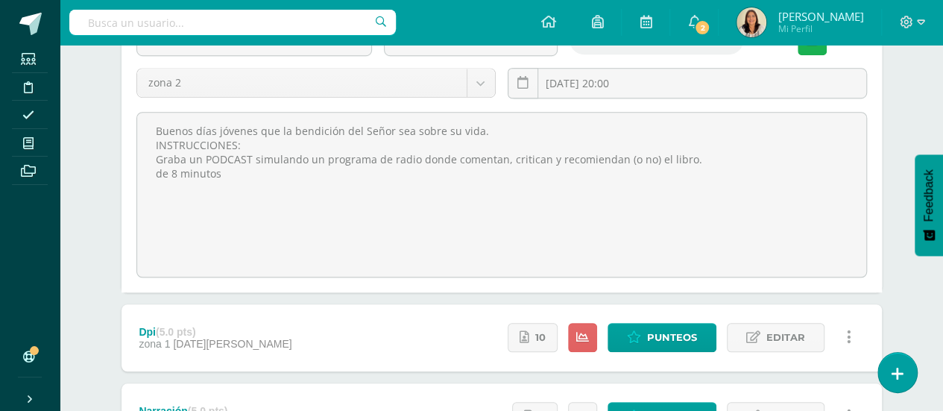
click at [813, 51] on button "Guardar" at bounding box center [811, 40] width 29 height 29
